Goal: Task Accomplishment & Management: Complete application form

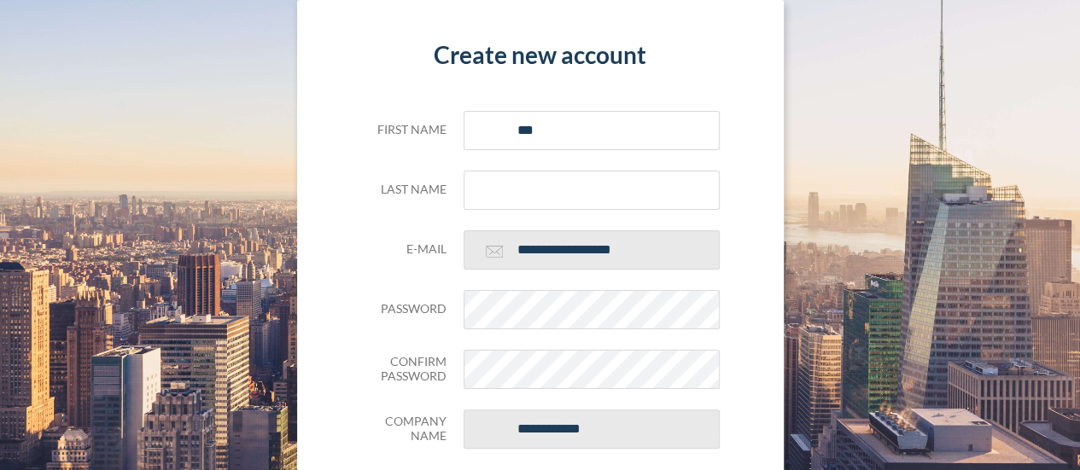
type input "****"
type input "*****"
type input "****"
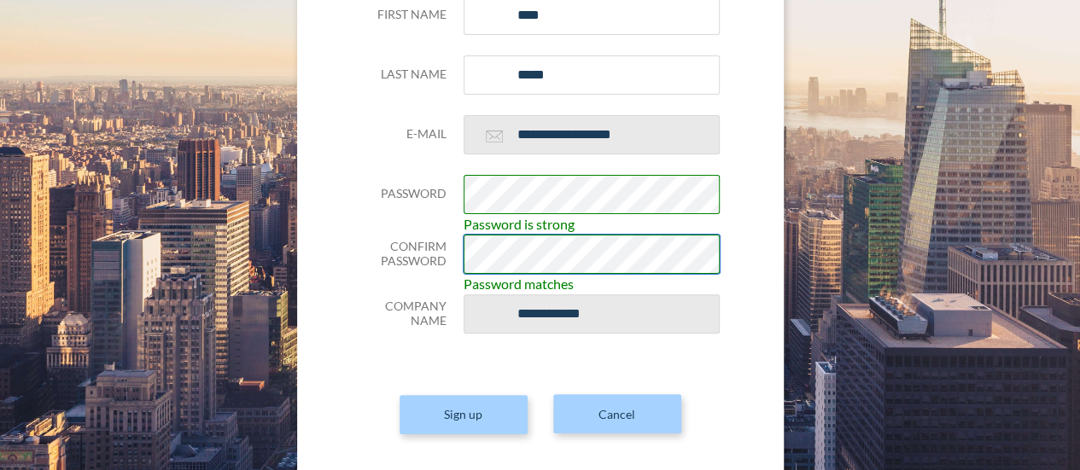
scroll to position [118, 0]
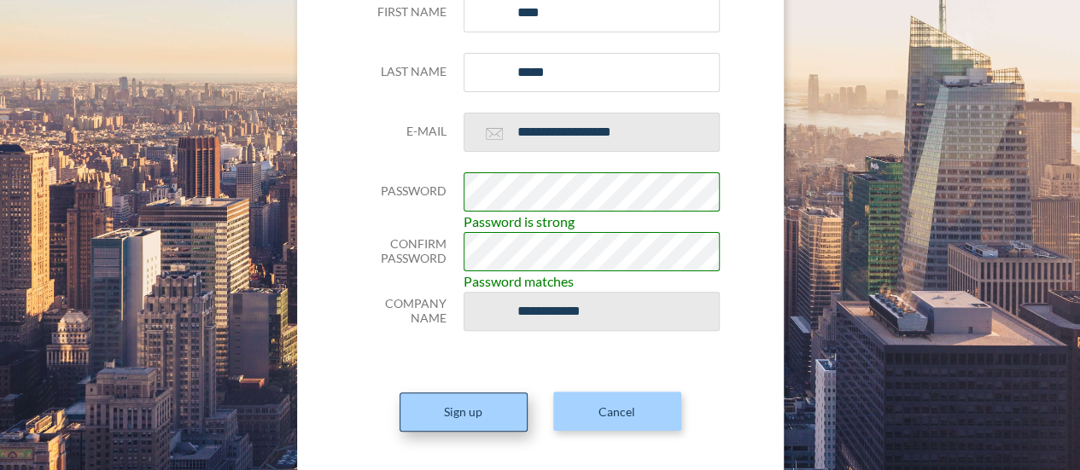
click at [493, 411] on button "Sign up" at bounding box center [464, 412] width 128 height 39
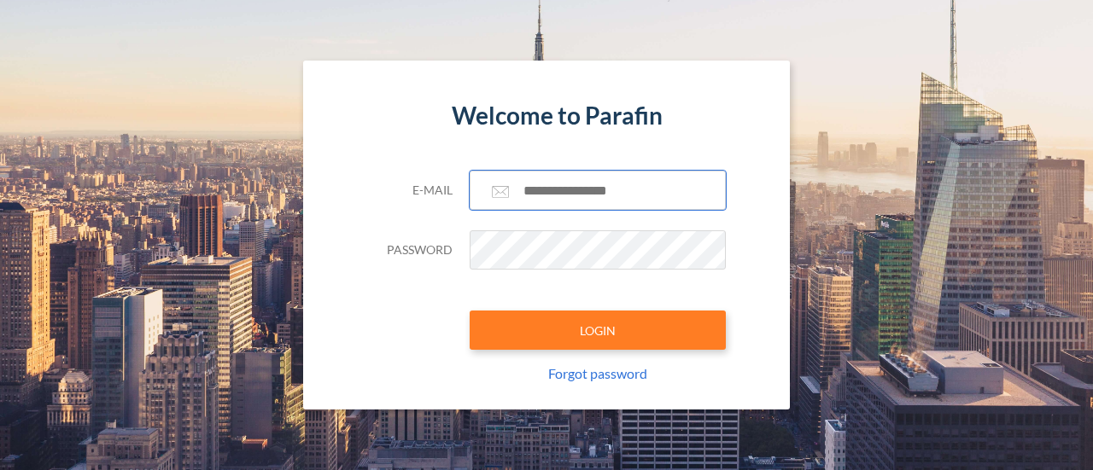
click at [540, 197] on input "text" at bounding box center [598, 190] width 256 height 39
type input "**********"
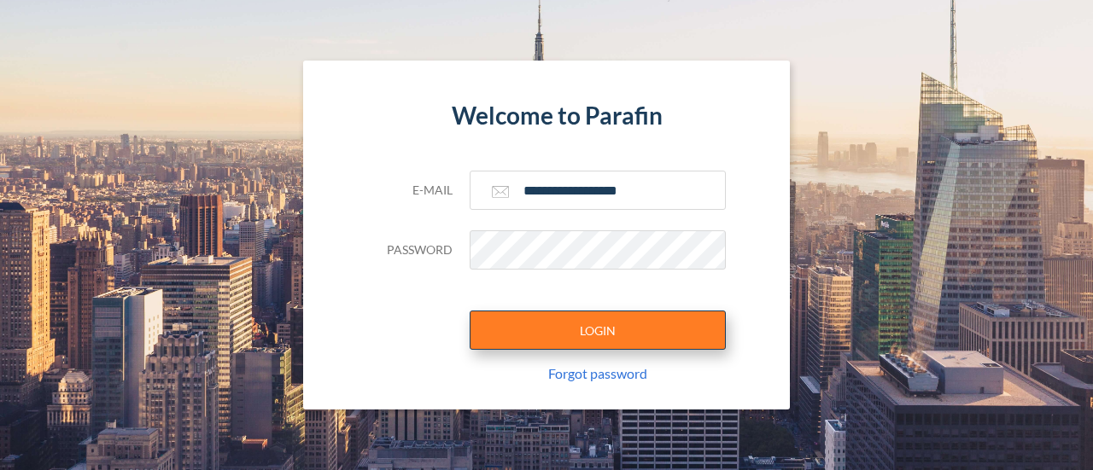
click at [581, 325] on button "LOGIN" at bounding box center [598, 330] width 256 height 39
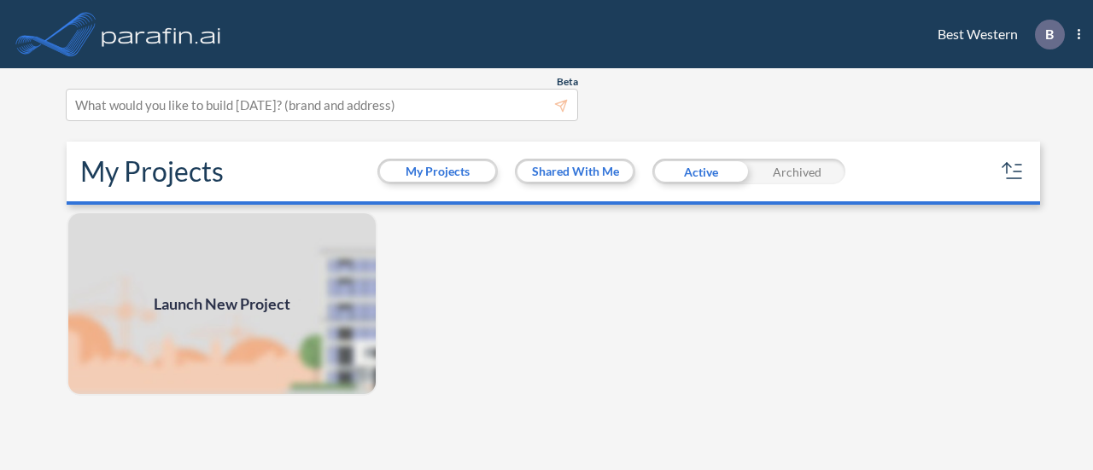
click at [197, 308] on span "Launch New Project" at bounding box center [222, 304] width 137 height 23
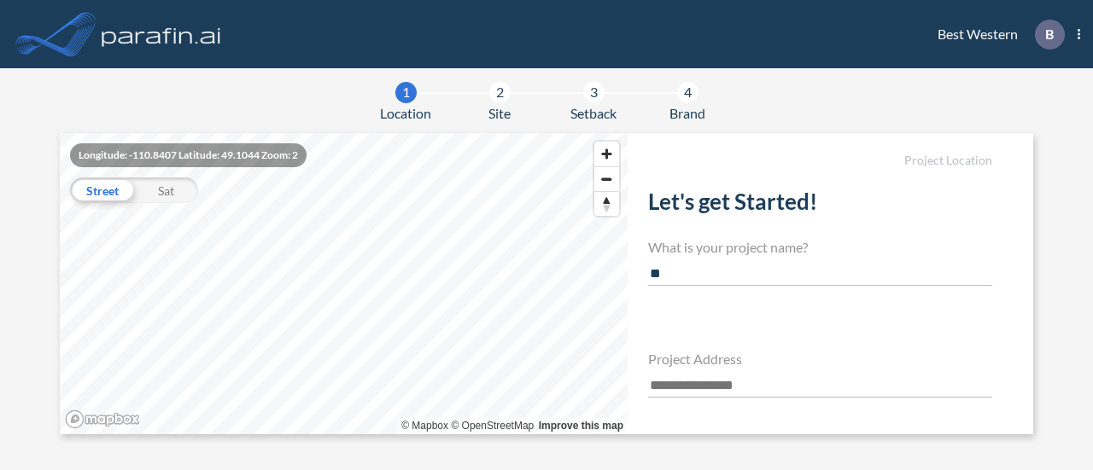
type input "*"
type input "**********"
click at [707, 375] on input "text" at bounding box center [820, 386] width 344 height 23
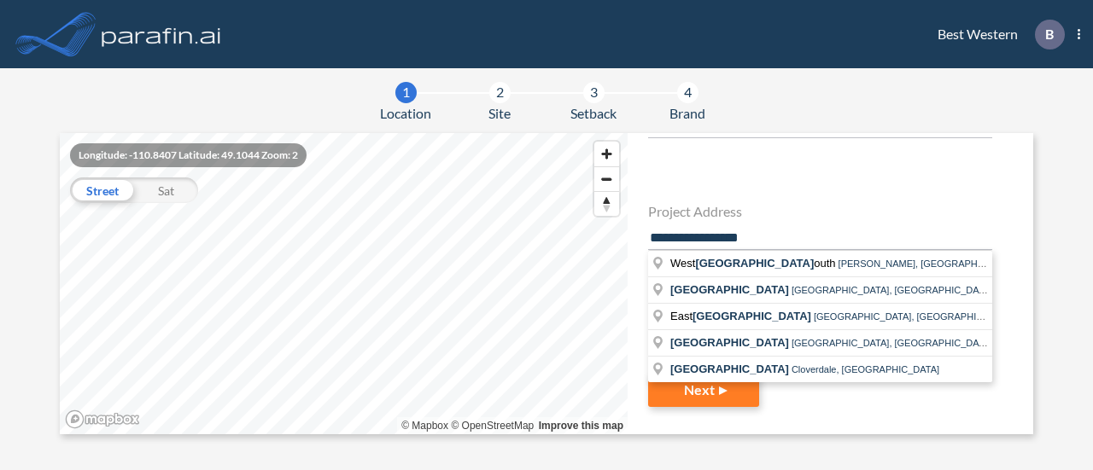
scroll to position [149, 0]
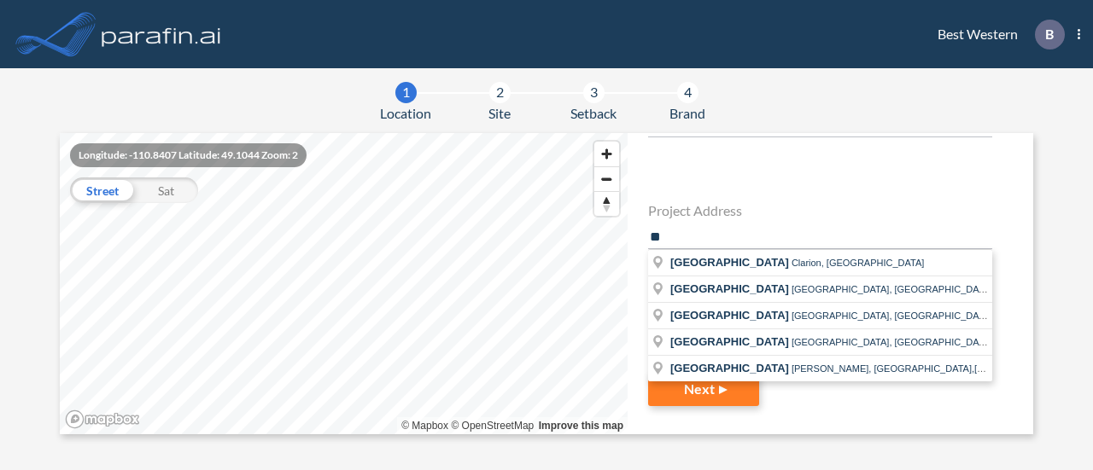
type input "*"
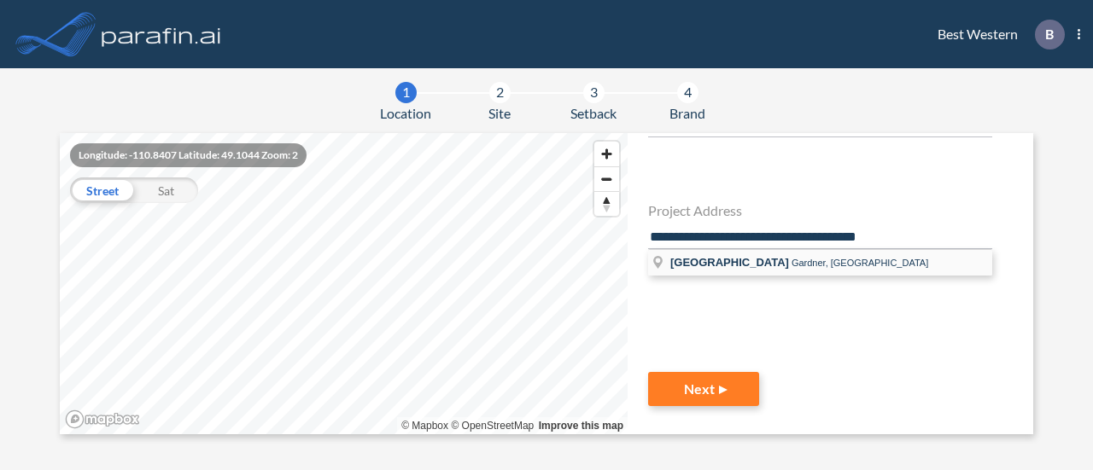
click at [755, 259] on span "[GEOGRAPHIC_DATA]" at bounding box center [729, 262] width 119 height 13
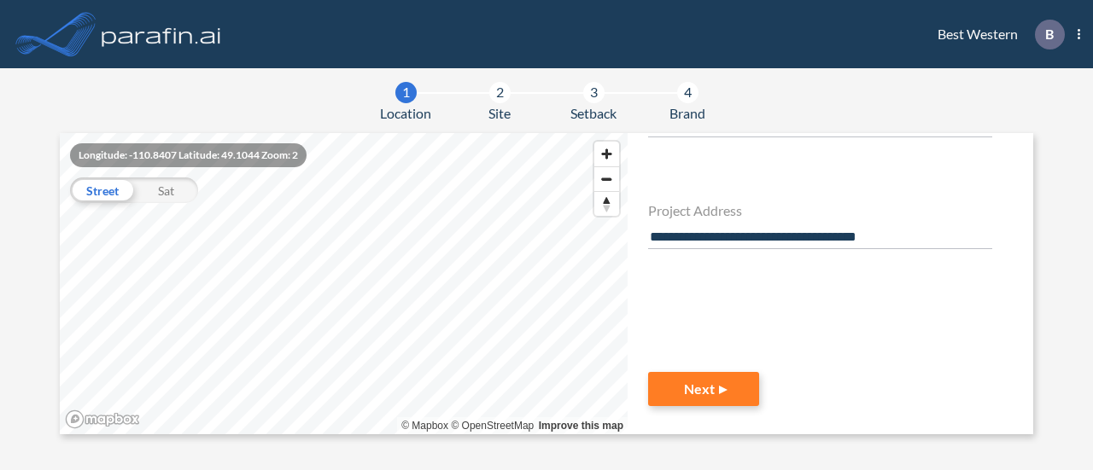
type input "**********"
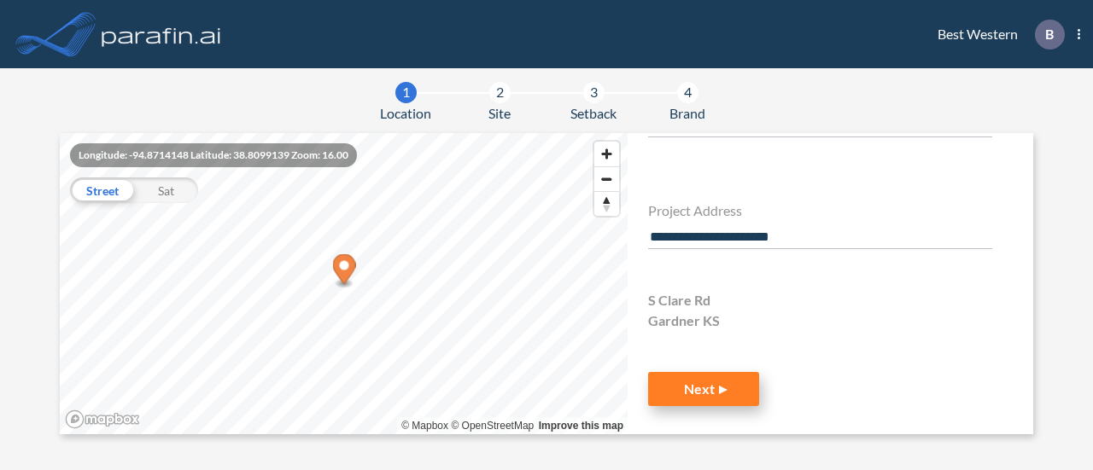
click at [710, 389] on button "Next" at bounding box center [703, 389] width 111 height 34
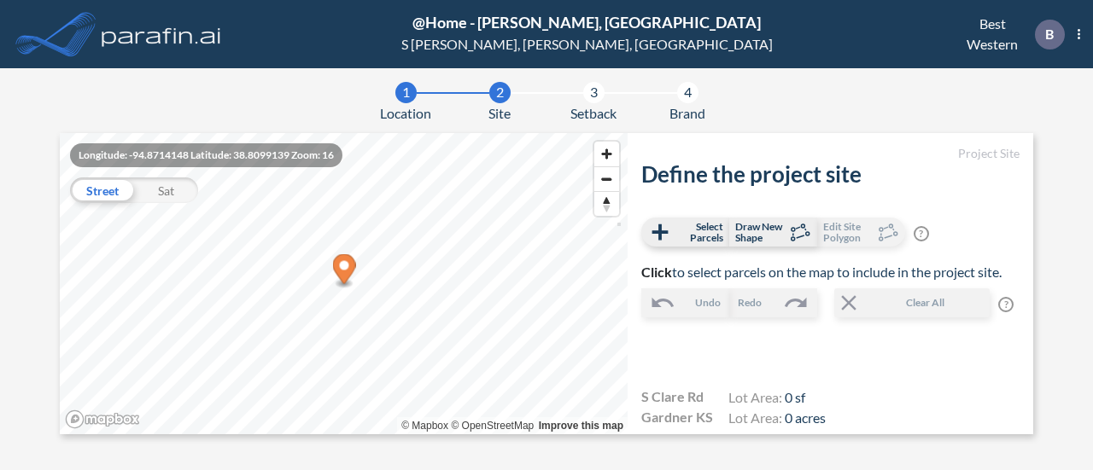
scroll to position [121, 0]
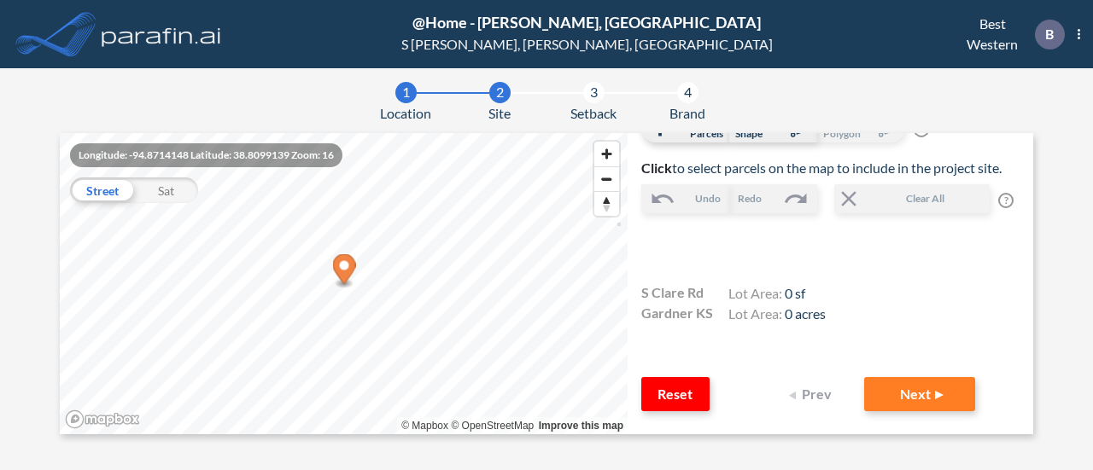
click at [779, 290] on h4 "Lot Area: 0 sf" at bounding box center [776, 295] width 97 height 20
click at [817, 293] on h4 "Lot Area: 0 sf" at bounding box center [776, 295] width 97 height 20
click at [676, 394] on button "Reset" at bounding box center [675, 394] width 68 height 34
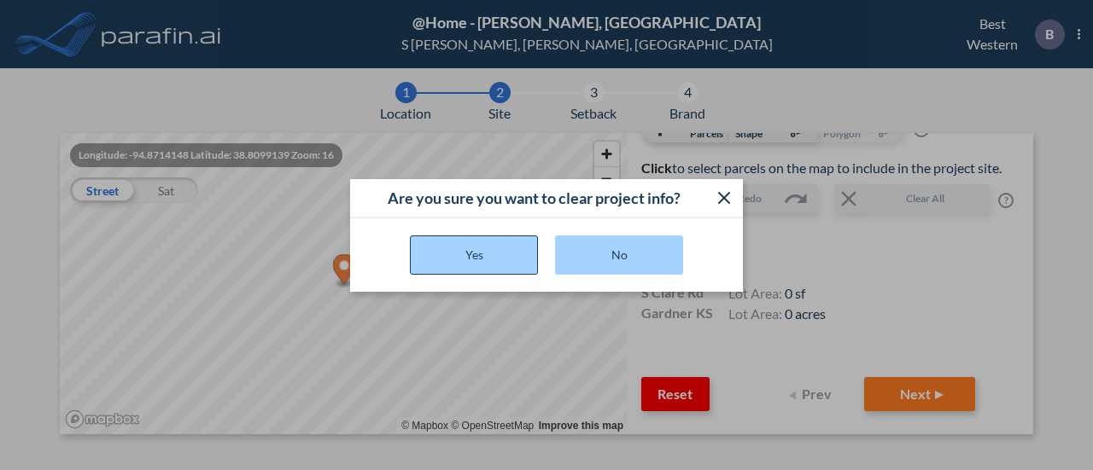
click at [515, 264] on button "Yes" at bounding box center [474, 255] width 128 height 39
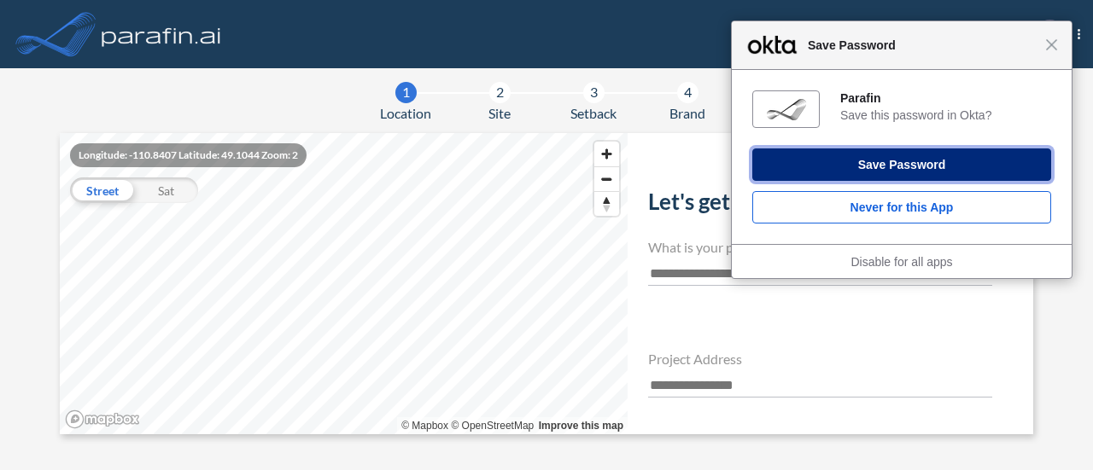
click at [965, 159] on button "Save Password" at bounding box center [901, 165] width 299 height 32
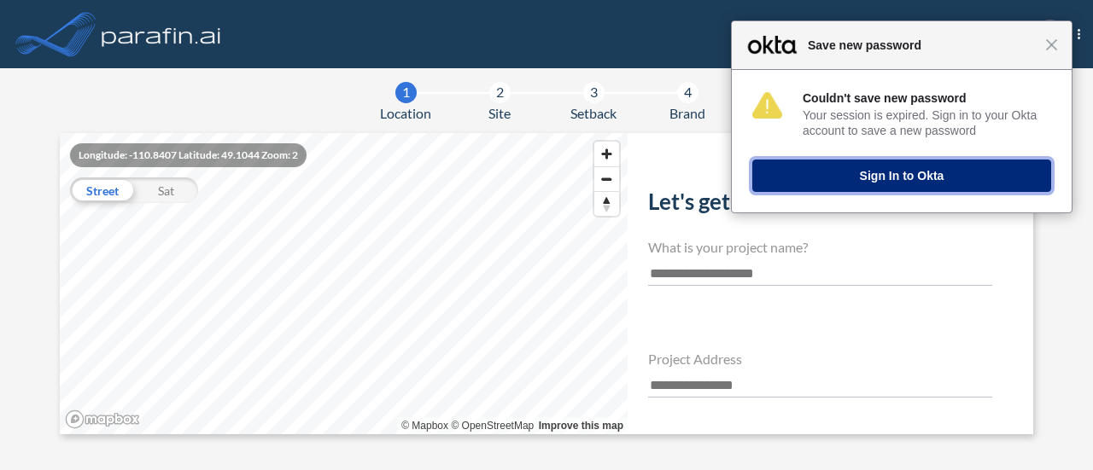
click at [972, 166] on button "Sign In to Okta" at bounding box center [901, 176] width 299 height 32
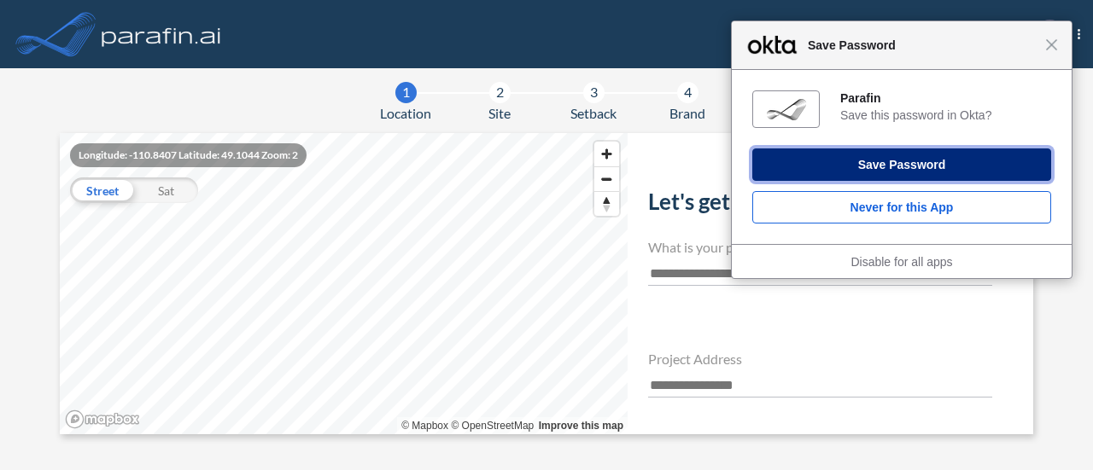
click at [927, 157] on button "Save Password" at bounding box center [901, 165] width 299 height 32
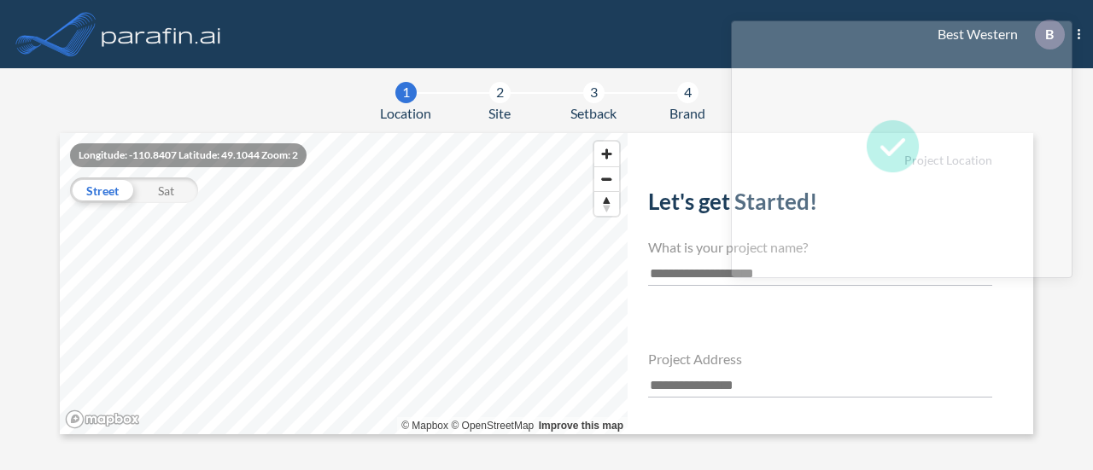
click at [673, 30] on header "Best Western B Show More Created with sketchtool. exit-to-app-button Created wi…" at bounding box center [546, 34] width 1093 height 68
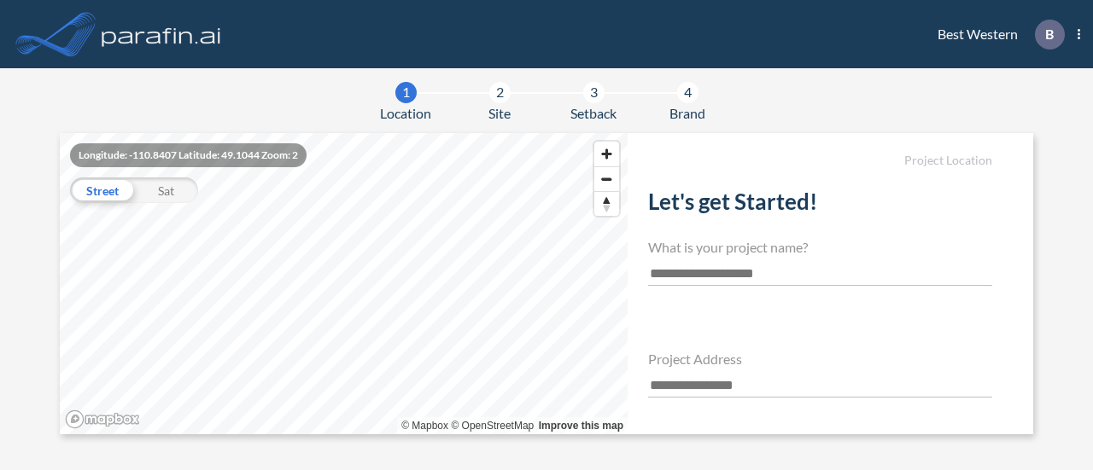
click at [700, 279] on input "text" at bounding box center [820, 274] width 344 height 23
type input "**********"
click at [698, 382] on input "text" at bounding box center [820, 386] width 344 height 23
click at [714, 387] on input "text" at bounding box center [820, 386] width 344 height 23
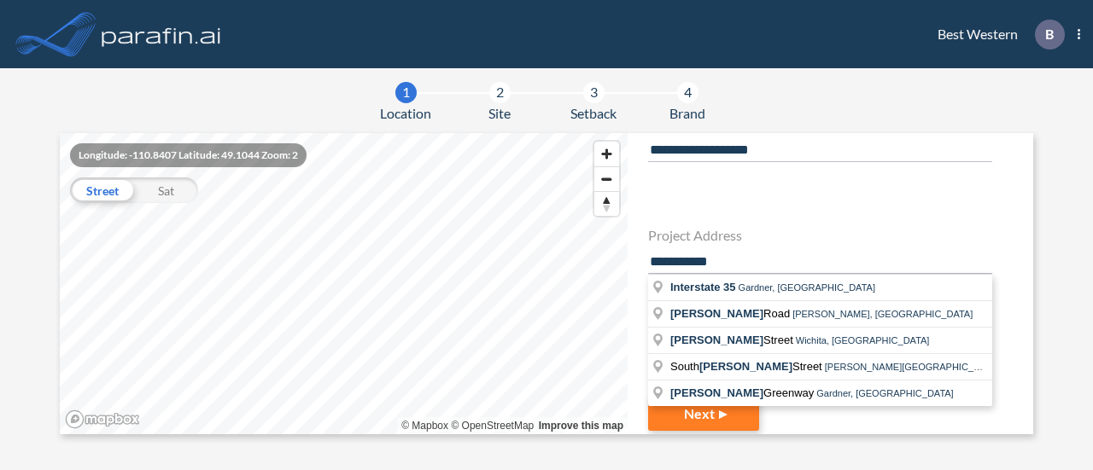
scroll to position [133, 0]
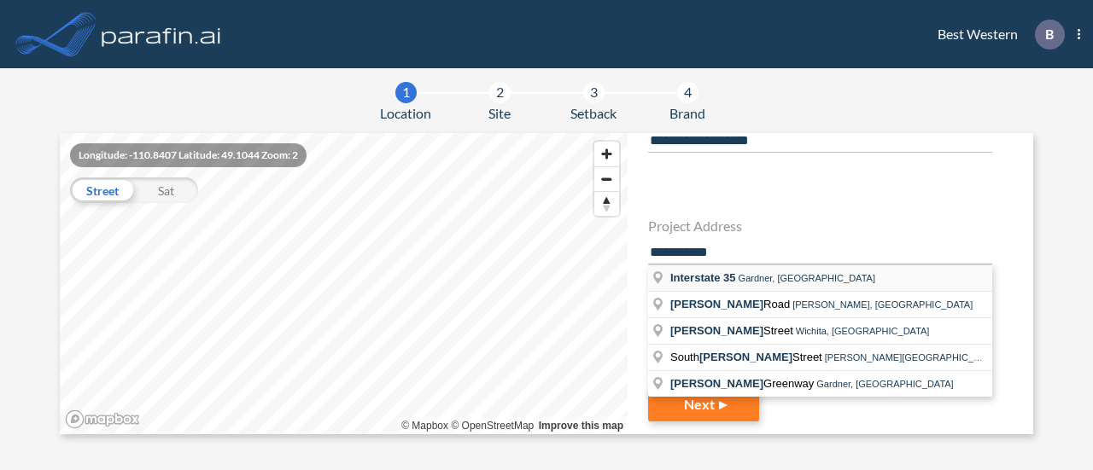
click at [741, 277] on span "Gardner, [GEOGRAPHIC_DATA]" at bounding box center [806, 278] width 137 height 10
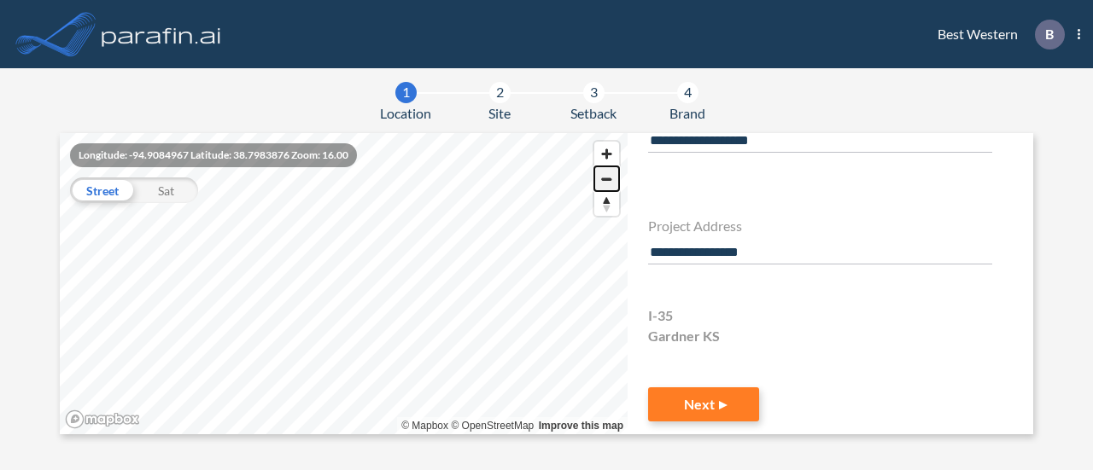
click at [602, 185] on span "Zoom out" at bounding box center [606, 179] width 25 height 24
click at [601, 190] on span "Zoom out" at bounding box center [606, 179] width 25 height 24
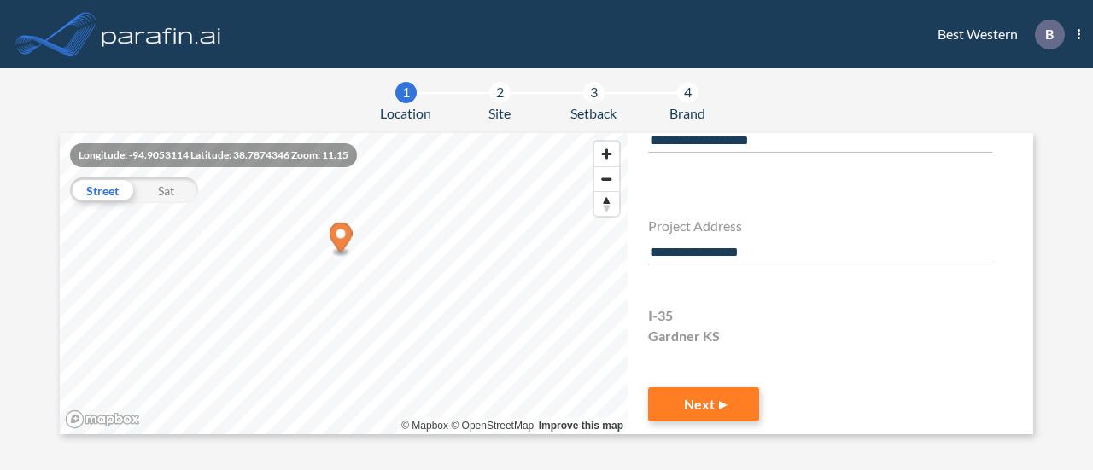
click at [785, 248] on input "**********" at bounding box center [820, 253] width 344 height 23
click at [610, 151] on span "Zoom in" at bounding box center [606, 154] width 25 height 25
click at [608, 157] on span "Zoom in" at bounding box center [606, 154] width 25 height 25
click at [404, 121] on section "**********" at bounding box center [546, 269] width 1093 height 402
click at [601, 144] on span "Zoom in" at bounding box center [606, 154] width 25 height 25
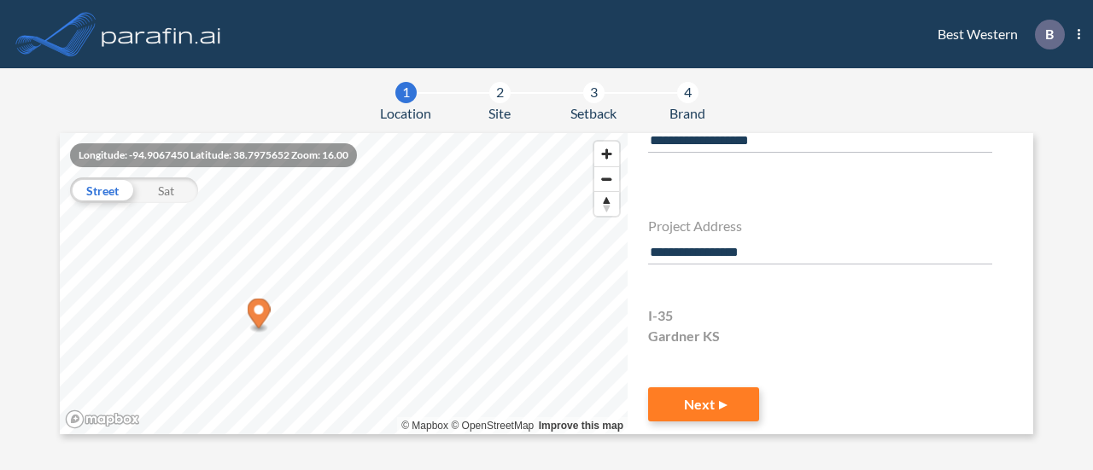
click at [791, 245] on input "**********" at bounding box center [820, 253] width 344 height 23
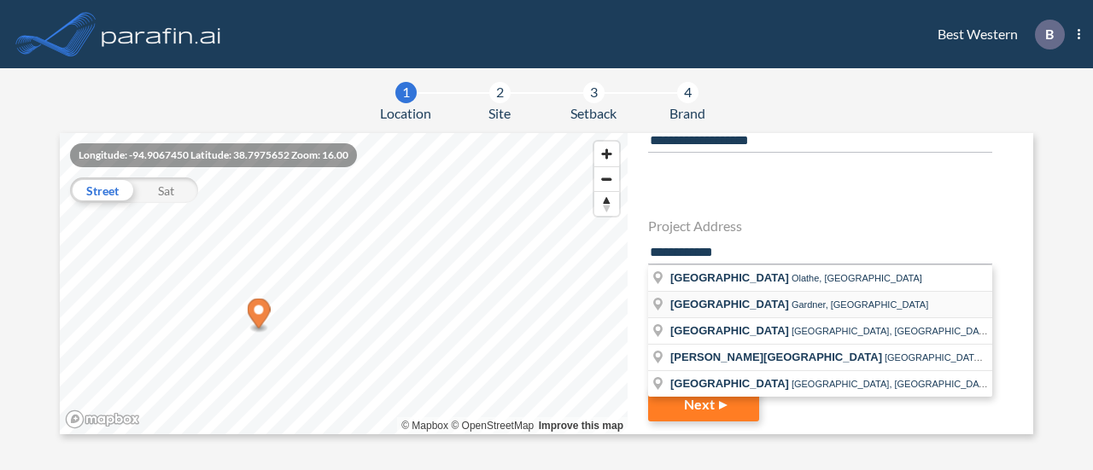
click at [791, 306] on span "Gardner, [GEOGRAPHIC_DATA]" at bounding box center [859, 305] width 137 height 10
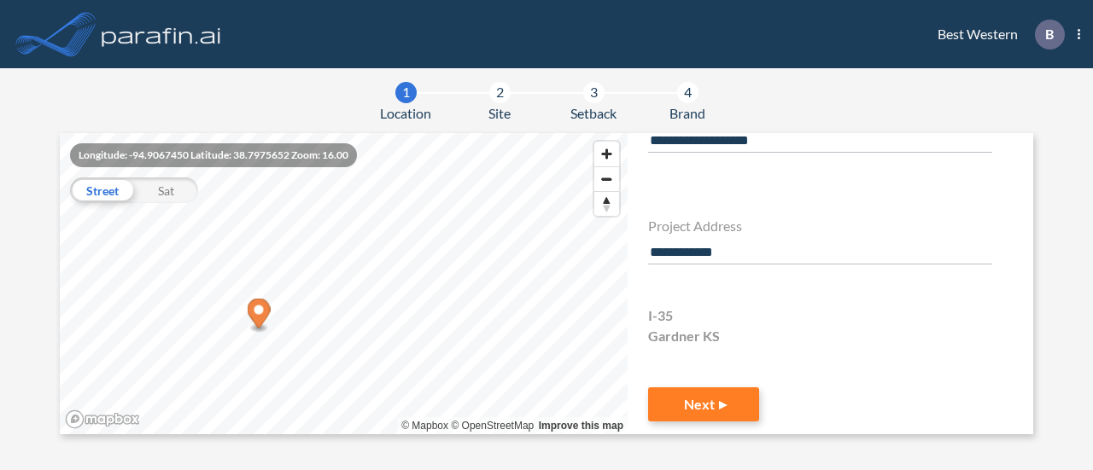
type input "**********"
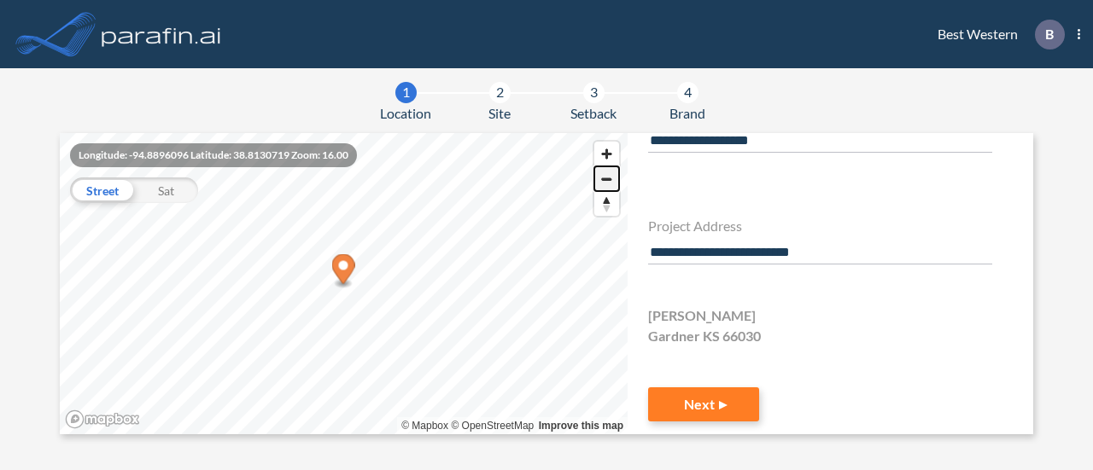
click at [607, 184] on span "Zoom out" at bounding box center [606, 179] width 25 height 24
click at [606, 155] on span "Zoom in" at bounding box center [606, 154] width 25 height 25
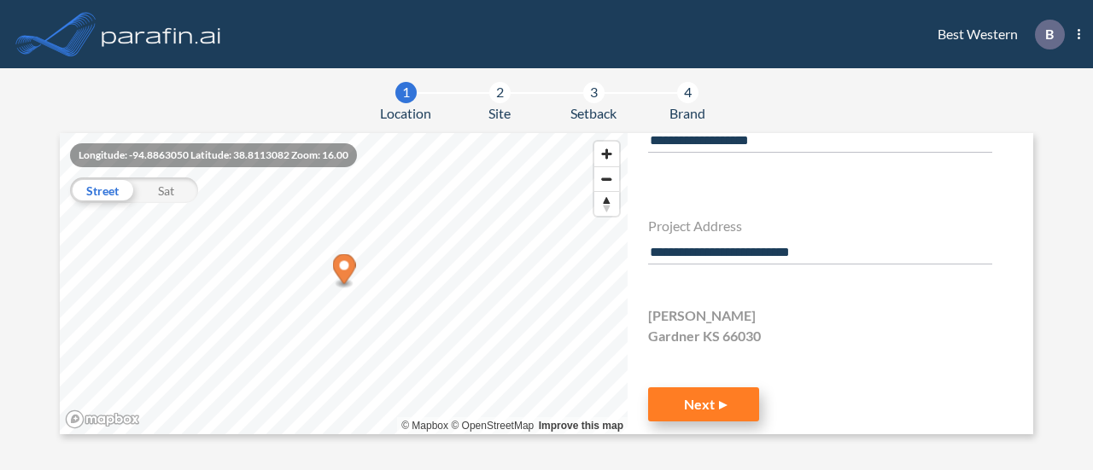
click at [709, 398] on button "Next" at bounding box center [703, 405] width 111 height 34
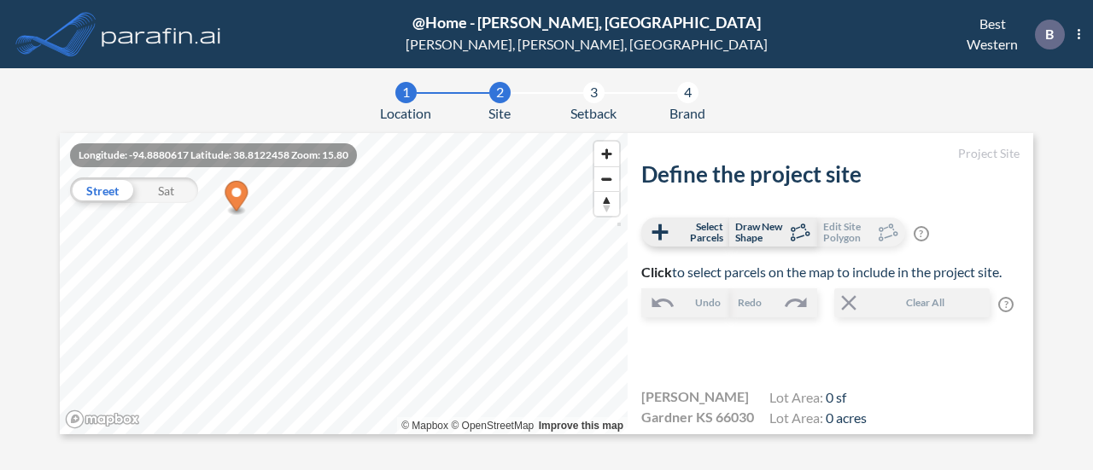
scroll to position [121, 0]
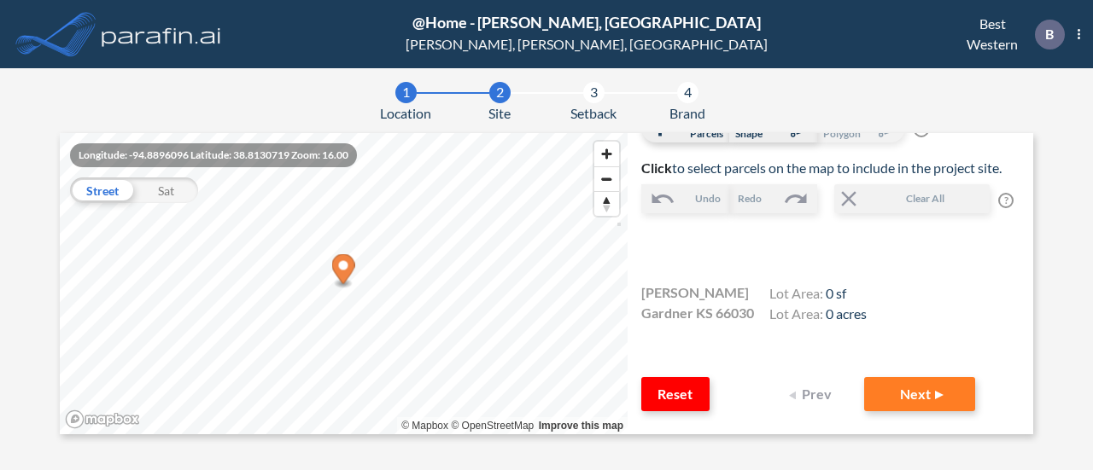
click at [833, 280] on div "Lot Area: 0 sf Lot Area: 0 acres" at bounding box center [817, 303] width 97 height 46
click at [897, 387] on button "Next" at bounding box center [919, 394] width 111 height 34
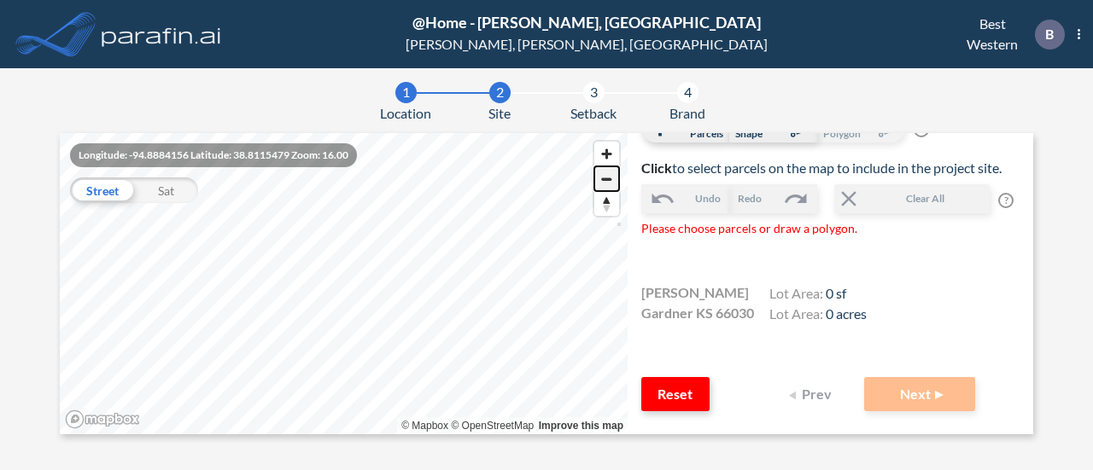
click at [611, 188] on span "Zoom out" at bounding box center [606, 179] width 25 height 24
click at [601, 182] on span "Zoom out" at bounding box center [606, 179] width 25 height 24
click at [603, 156] on span "Zoom in" at bounding box center [606, 154] width 25 height 25
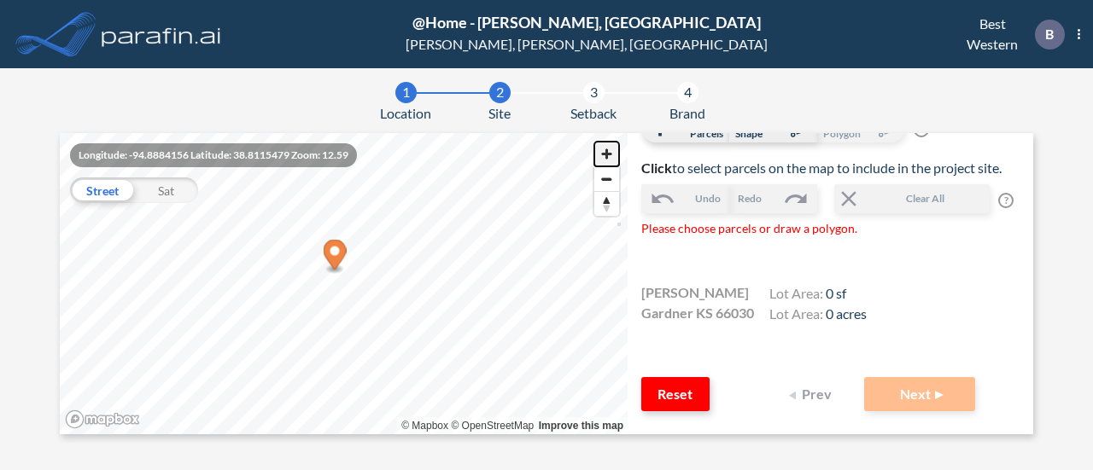
click at [603, 156] on span "Zoom in" at bounding box center [606, 154] width 25 height 25
click at [610, 155] on span "Zoom in" at bounding box center [606, 154] width 25 height 25
click at [606, 186] on span "Zoom out" at bounding box center [606, 179] width 25 height 24
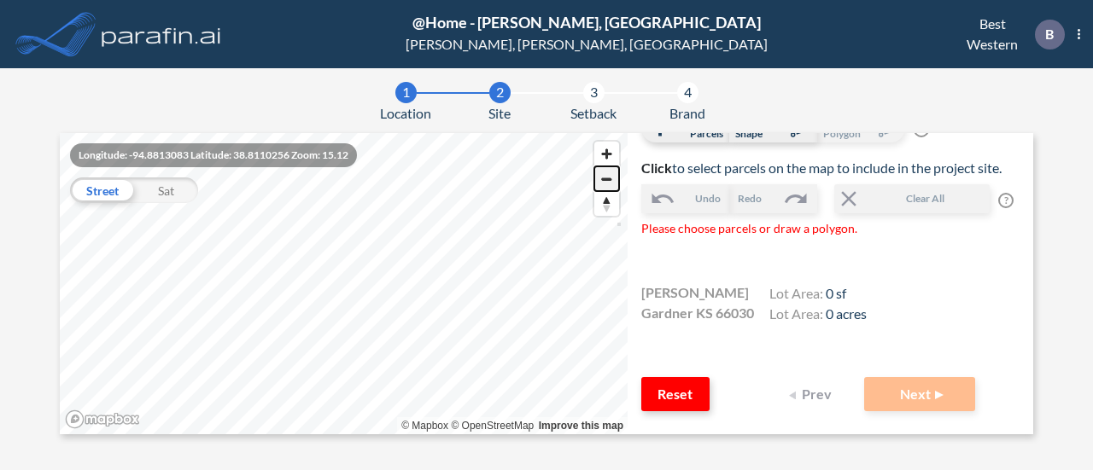
click at [606, 186] on span "Zoom out" at bounding box center [606, 179] width 25 height 24
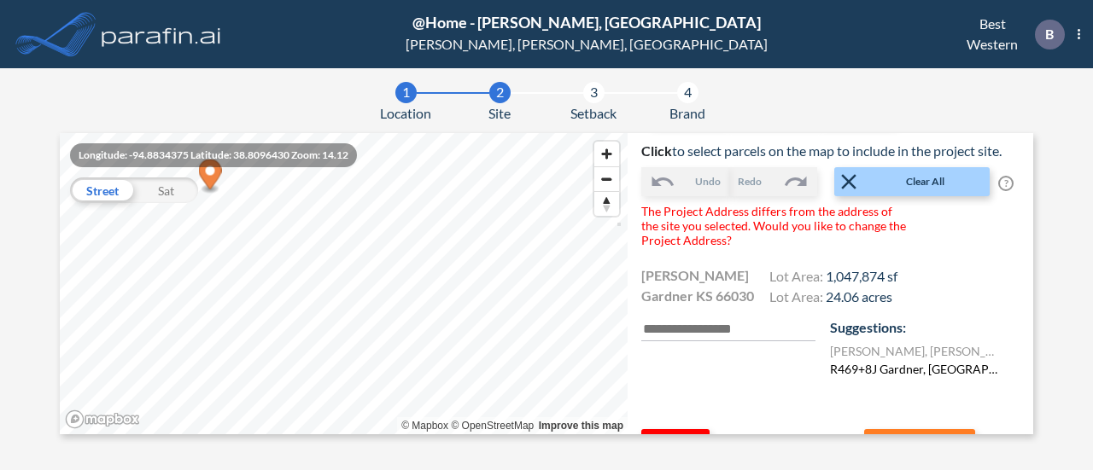
click at [879, 378] on label "R469+8J Gardner, [GEOGRAPHIC_DATA], [GEOGRAPHIC_DATA]" at bounding box center [915, 369] width 170 height 18
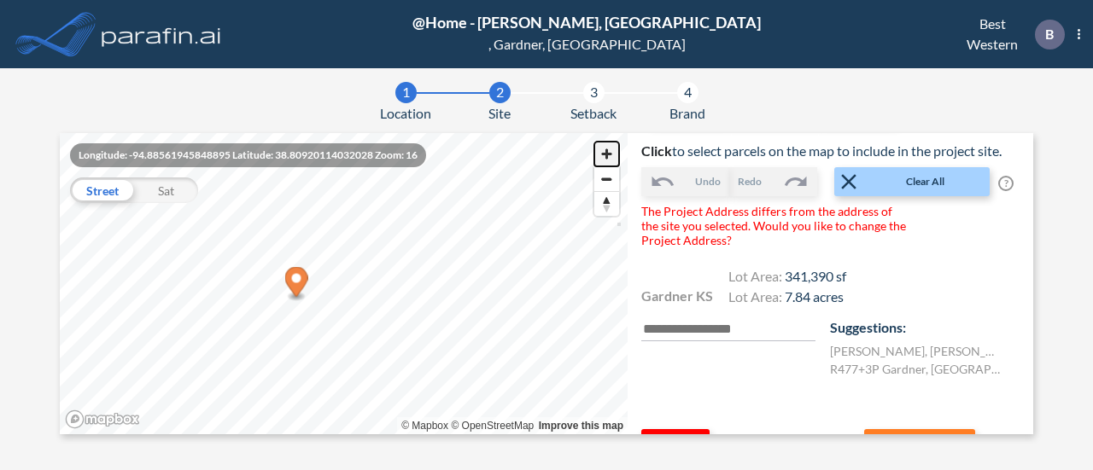
click at [606, 144] on span "Zoom in" at bounding box center [606, 154] width 25 height 25
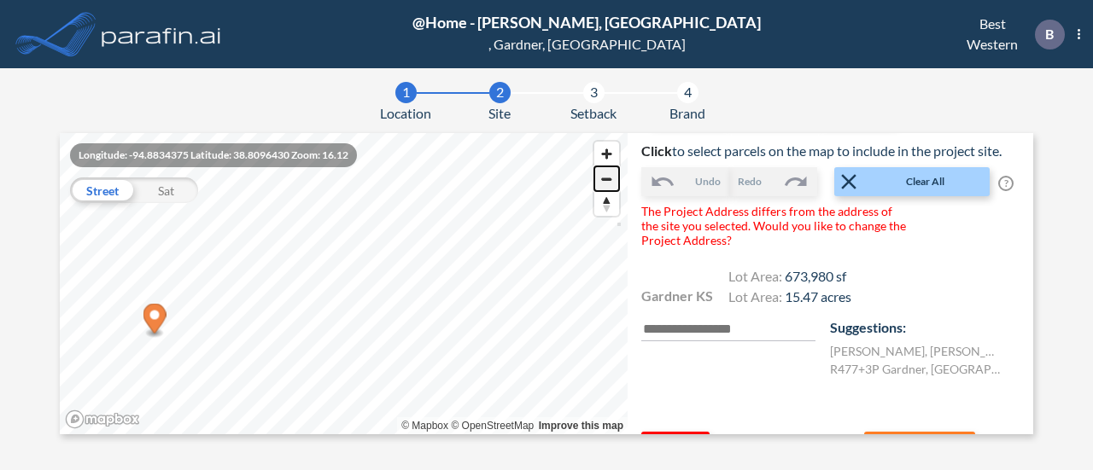
click at [611, 182] on span "Zoom out" at bounding box center [606, 179] width 25 height 24
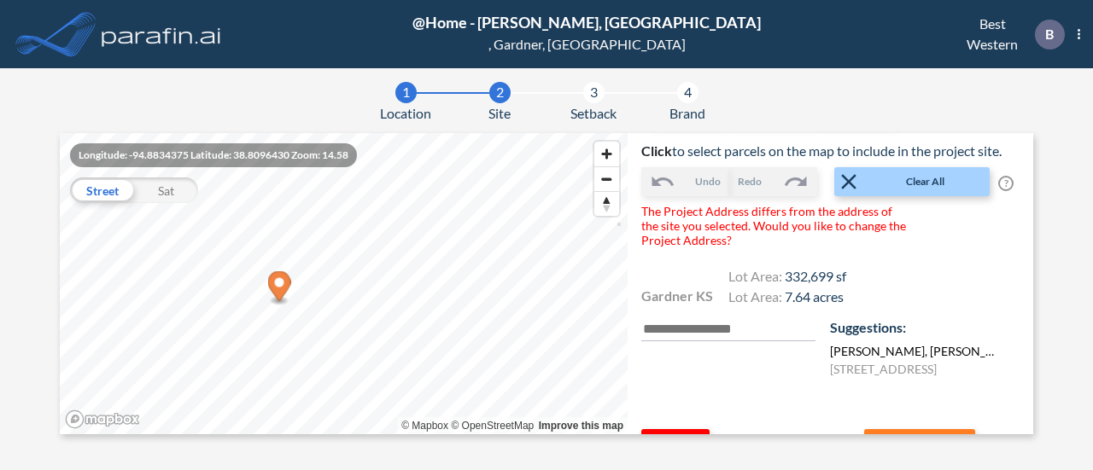
click at [859, 360] on label "[PERSON_NAME] , [PERSON_NAME] , KS 66030 , [GEOGRAPHIC_DATA]" at bounding box center [915, 351] width 170 height 18
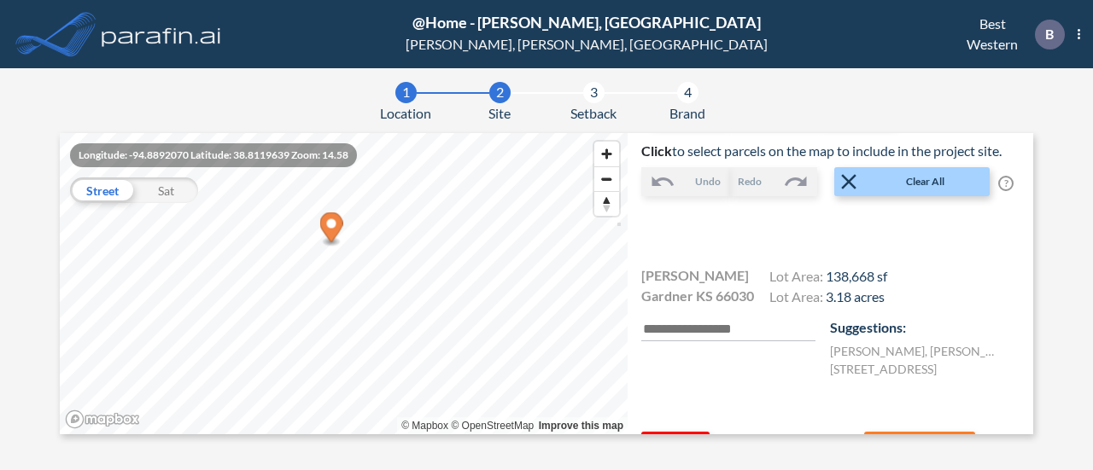
scroll to position [193, 0]
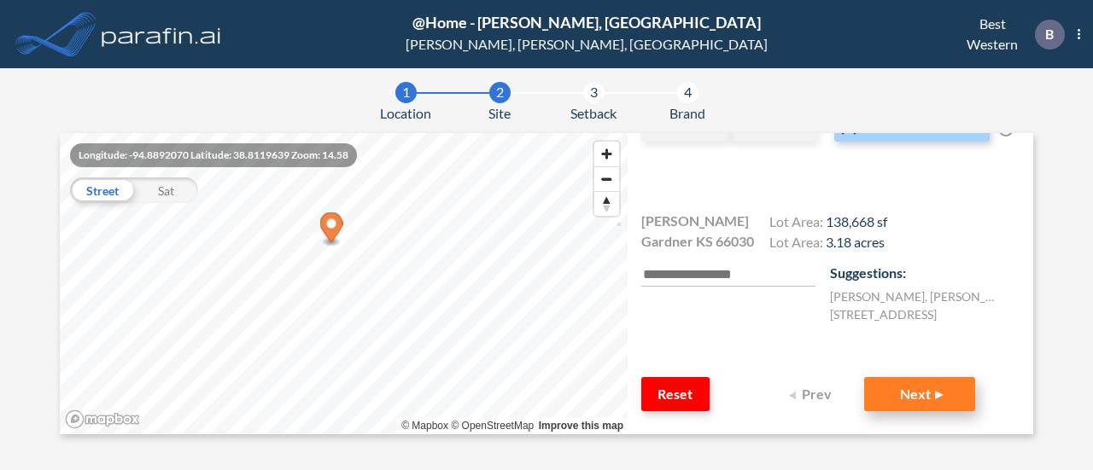
click at [893, 397] on button "Next" at bounding box center [919, 394] width 111 height 34
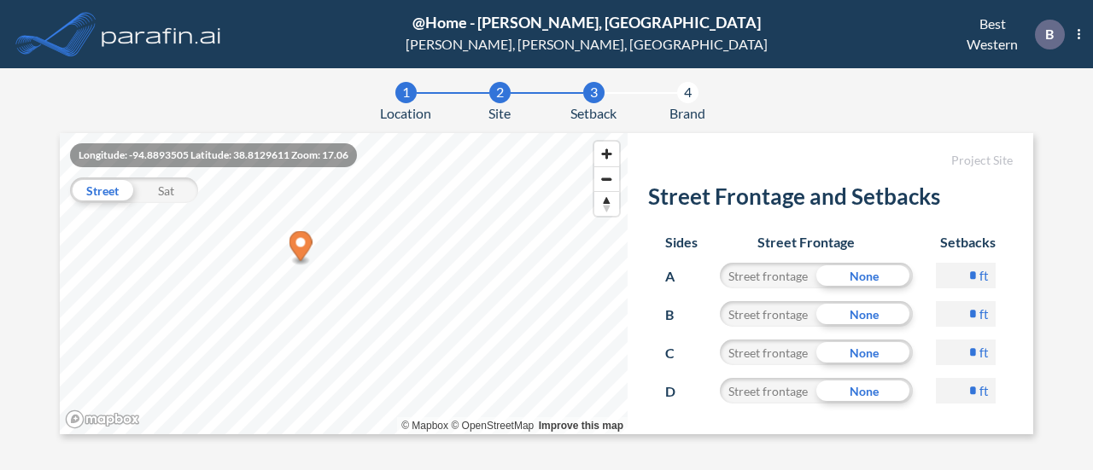
click at [770, 273] on div "Street frontage" at bounding box center [768, 276] width 96 height 26
click at [747, 310] on div "Street frontage" at bounding box center [768, 314] width 96 height 26
click at [746, 354] on div "Street frontage" at bounding box center [768, 353] width 96 height 26
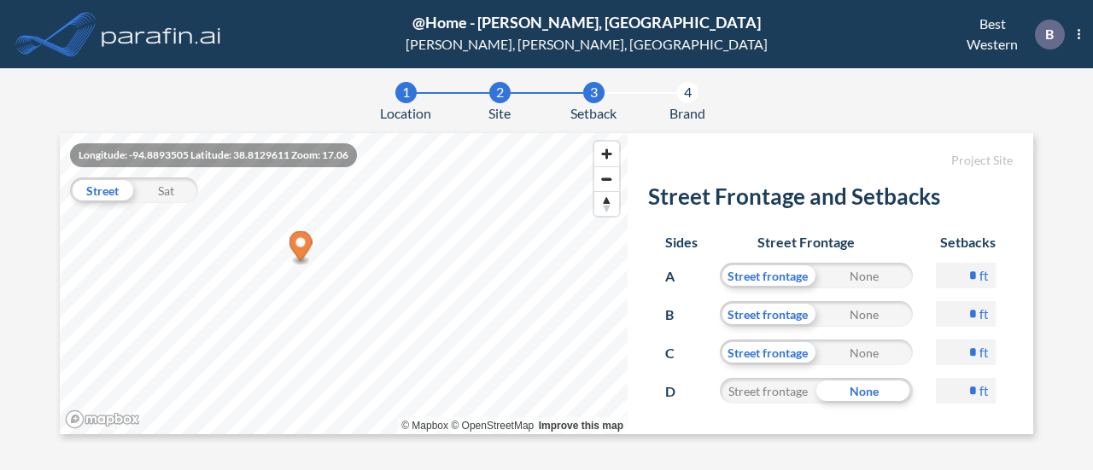
click at [753, 390] on div "Street frontage" at bounding box center [768, 391] width 96 height 26
drag, startPoint x: 947, startPoint y: 275, endPoint x: 984, endPoint y: 272, distance: 36.8
click at [984, 272] on div "Sides Street Frontage Setbacks A Street frontage None * ft B Street frontage No…" at bounding box center [830, 345] width 365 height 256
type input "**"
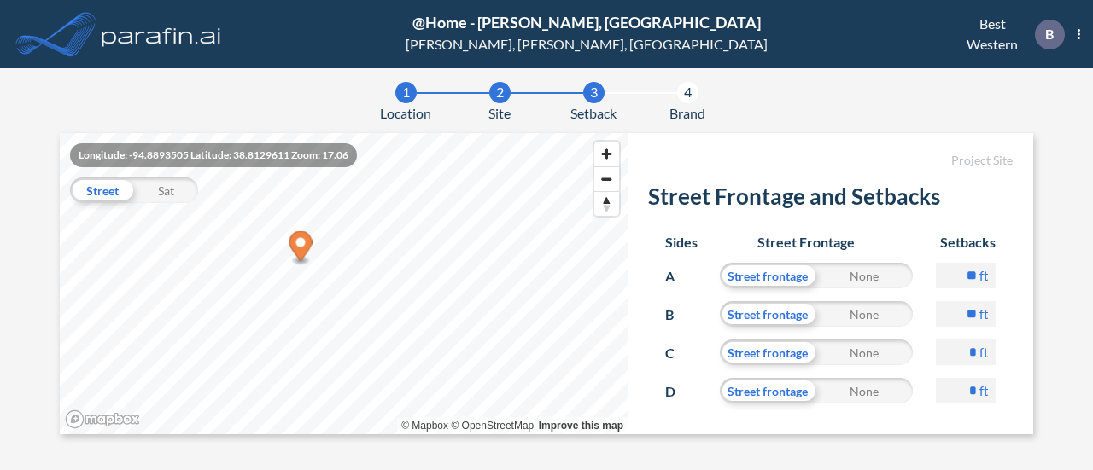
click at [956, 353] on input "*" at bounding box center [966, 353] width 60 height 26
type input "**"
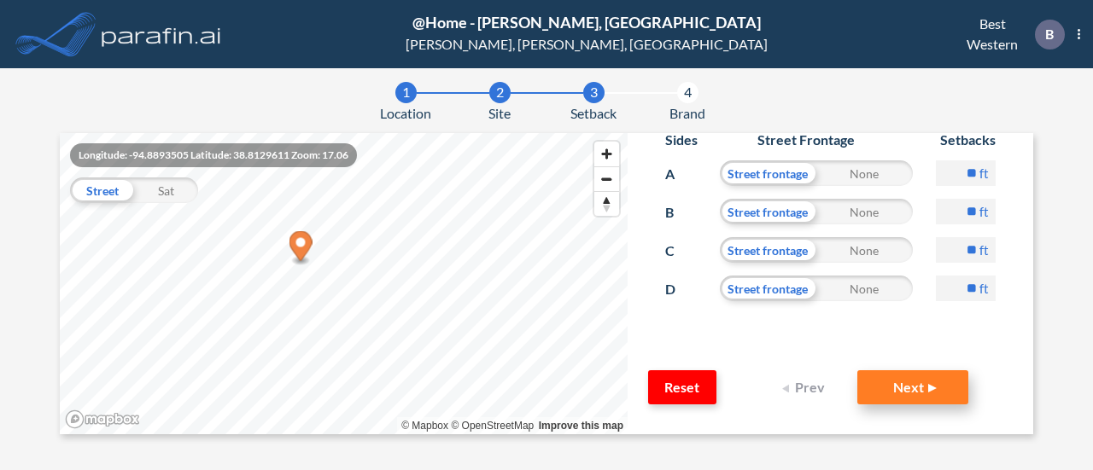
click at [869, 382] on button "Next" at bounding box center [912, 388] width 111 height 34
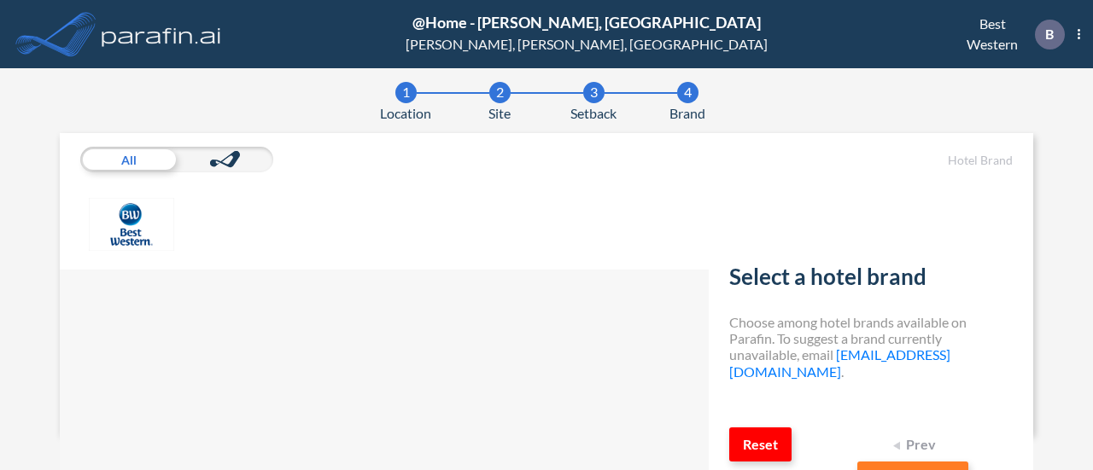
scroll to position [9, 0]
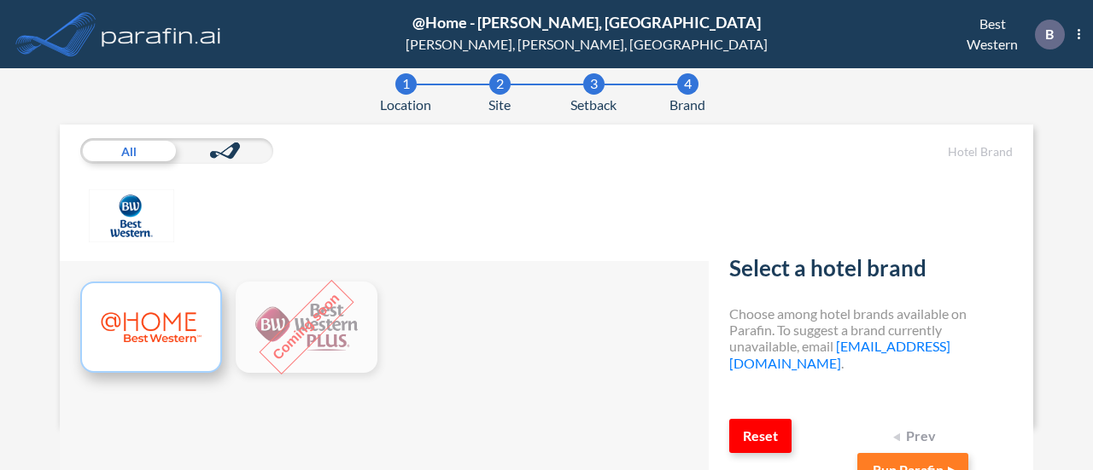
click at [162, 317] on img at bounding box center [151, 327] width 102 height 62
click at [924, 462] on button "Run Parafin" at bounding box center [912, 470] width 111 height 34
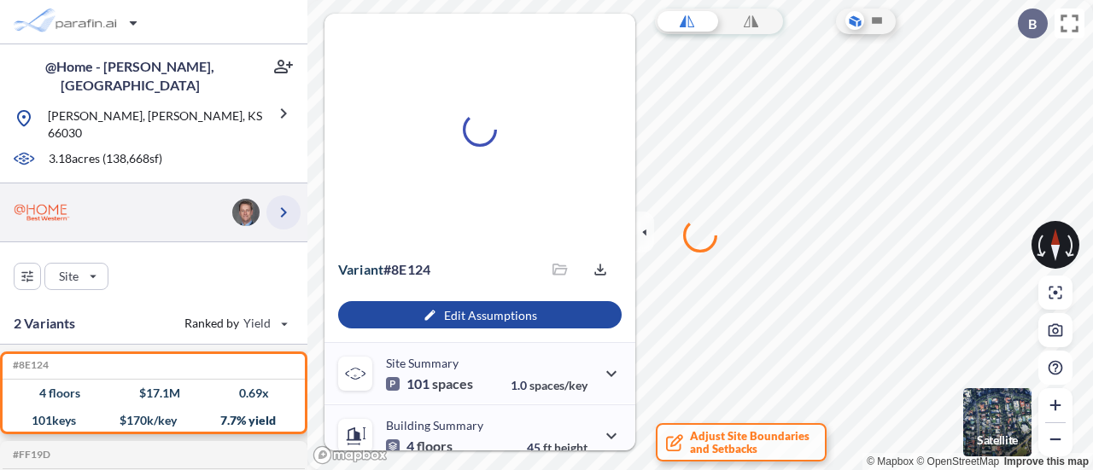
click at [287, 202] on icon "button" at bounding box center [283, 212] width 20 height 20
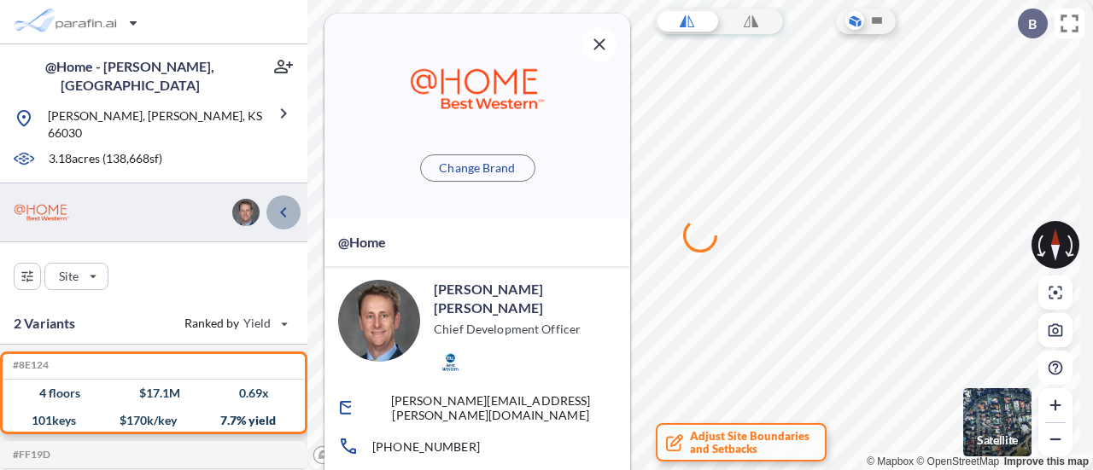
click at [287, 202] on icon "button" at bounding box center [283, 212] width 20 height 20
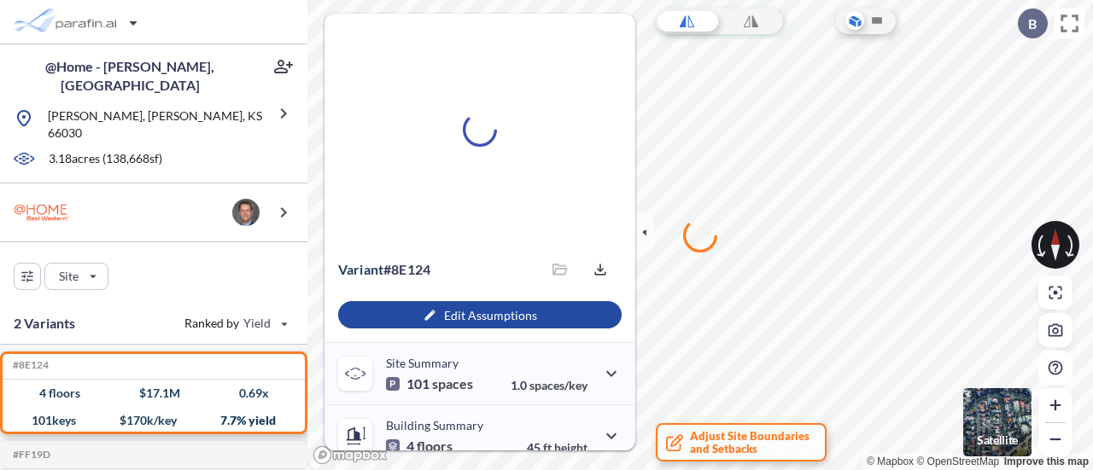
click at [737, 53] on div at bounding box center [699, 235] width 785 height 470
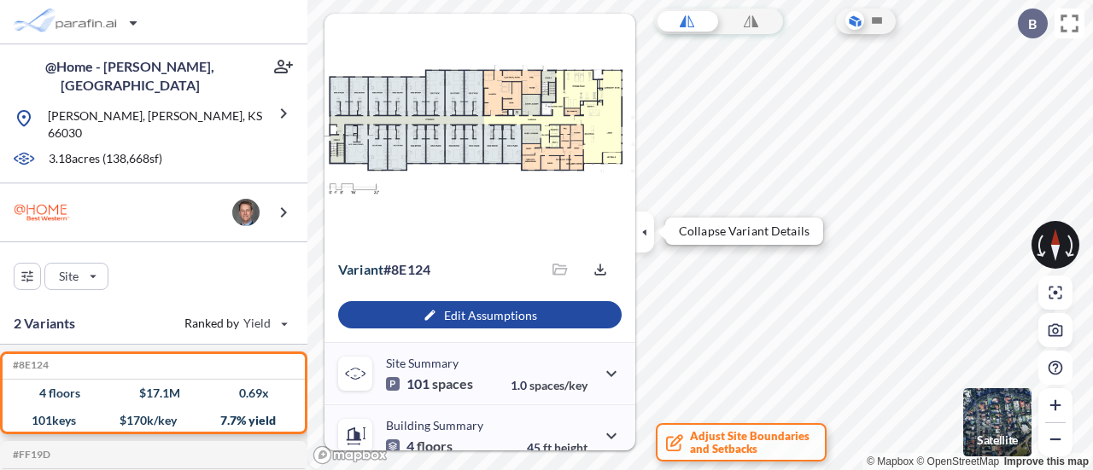
click at [650, 219] on button "button" at bounding box center [644, 232] width 19 height 41
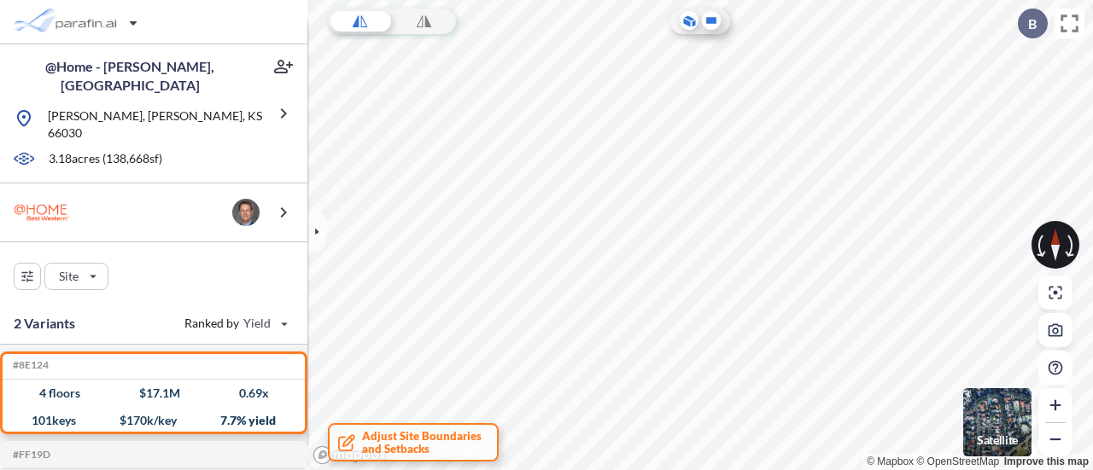
click at [714, 21] on icon at bounding box center [711, 20] width 10 height 6
click at [357, 21] on icon at bounding box center [355, 21] width 5 height 11
click at [428, 31] on icon at bounding box center [424, 21] width 15 height 341
click at [367, 26] on div at bounding box center [360, 22] width 64 height 26
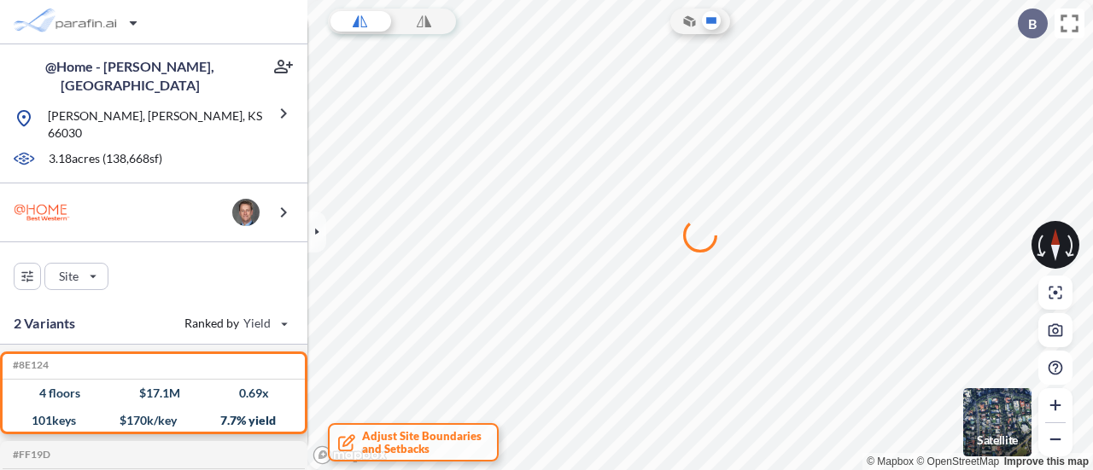
drag, startPoint x: 625, startPoint y: 245, endPoint x: 881, endPoint y: 219, distance: 257.5
click at [881, 219] on div at bounding box center [699, 235] width 785 height 470
drag, startPoint x: 856, startPoint y: 207, endPoint x: 1007, endPoint y: 203, distance: 151.2
click at [1007, 203] on div at bounding box center [699, 235] width 785 height 470
